Goal: Information Seeking & Learning: Learn about a topic

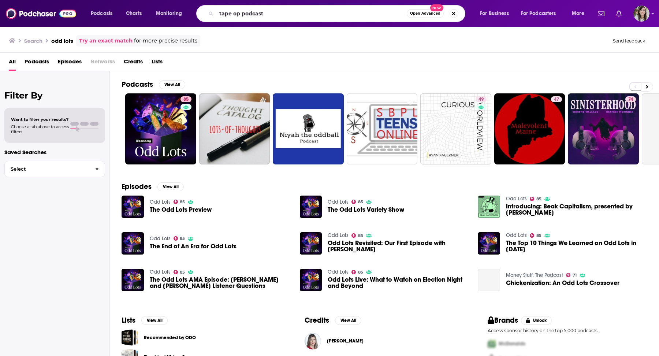
type input "tape op podcast"
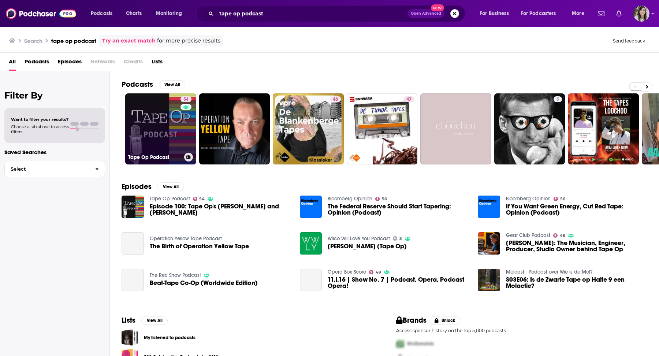
click at [154, 120] on link "54 Tape Op Podcast" at bounding box center [160, 128] width 71 height 71
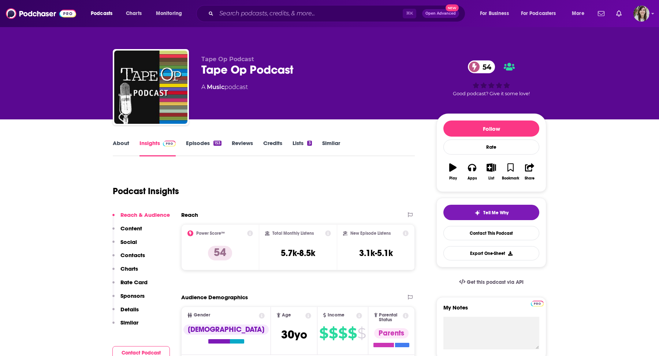
click at [120, 140] on link "About" at bounding box center [121, 148] width 16 height 17
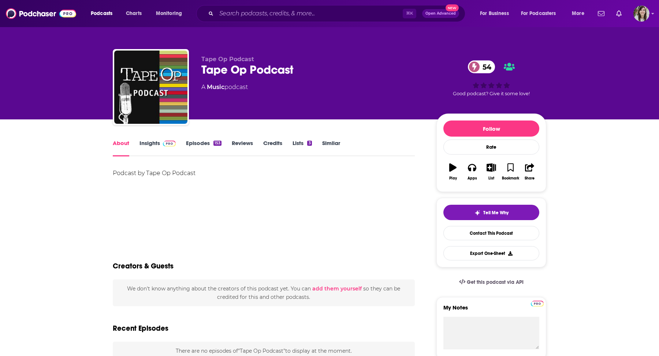
click at [155, 140] on link "Insights" at bounding box center [158, 148] width 36 height 17
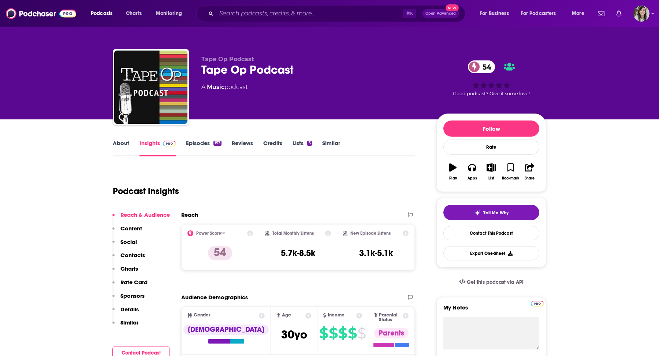
click at [199, 142] on link "Episodes 153" at bounding box center [204, 148] width 36 height 17
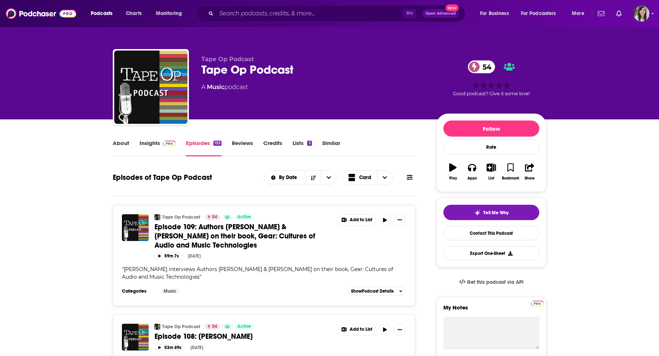
click at [153, 145] on link "Insights" at bounding box center [158, 148] width 36 height 17
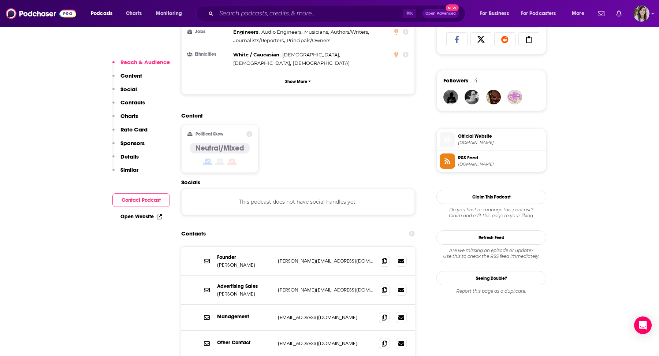
scroll to position [520, 0]
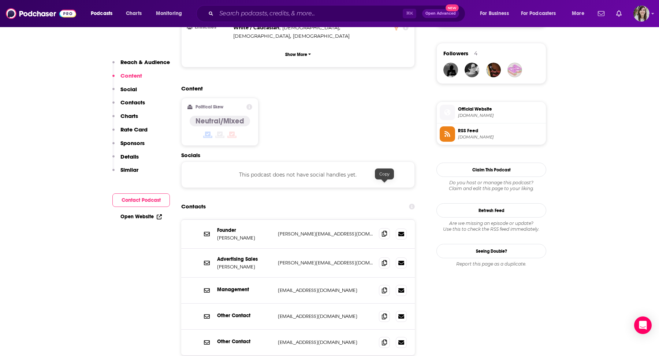
click at [386, 231] on icon at bounding box center [384, 234] width 5 height 6
